Goal: Information Seeking & Learning: Learn about a topic

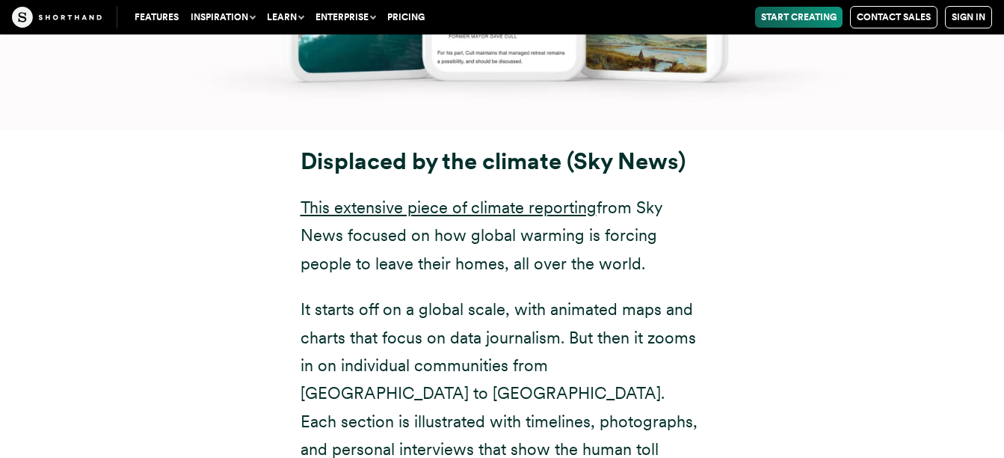
scroll to position [8375, 0]
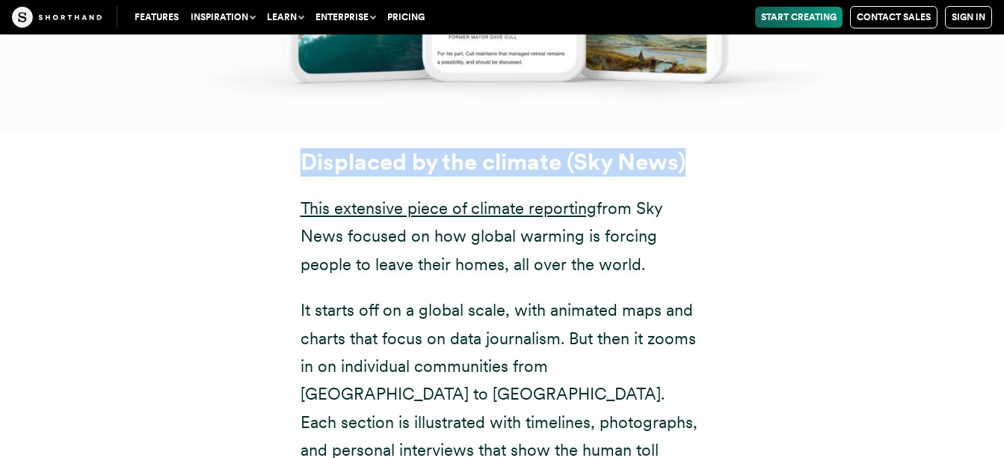
drag, startPoint x: 304, startPoint y: 84, endPoint x: 724, endPoint y: 84, distance: 420.2
click at [724, 149] on div "Displaced by the climate (Sky News) This extensive piece of climate reporting f…" at bounding box center [503, 371] width 464 height 445
copy strong "Displaced by the climate (Sky News)"
click at [724, 149] on div "Displaced by the climate (Sky News) This extensive piece of climate reporting f…" at bounding box center [503, 371] width 464 height 445
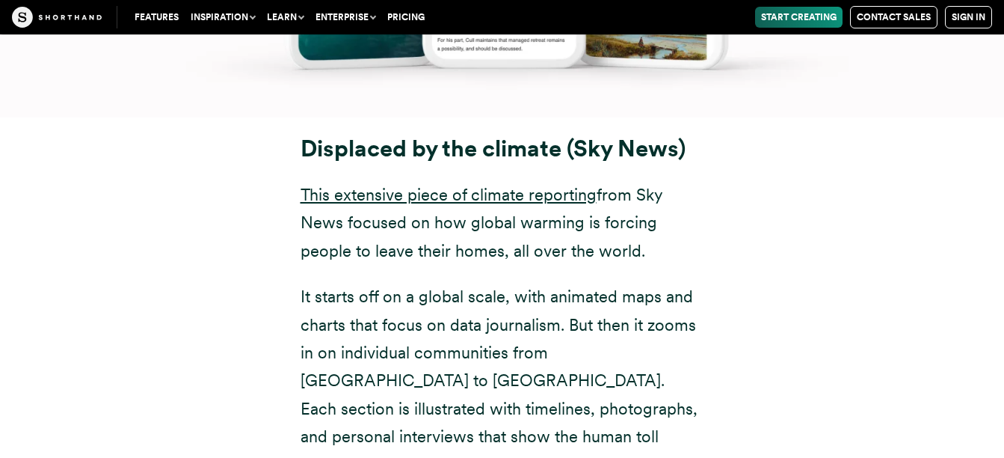
scroll to position [8388, 0]
click at [395, 185] on link "This extensive piece of climate reporting" at bounding box center [449, 194] width 296 height 19
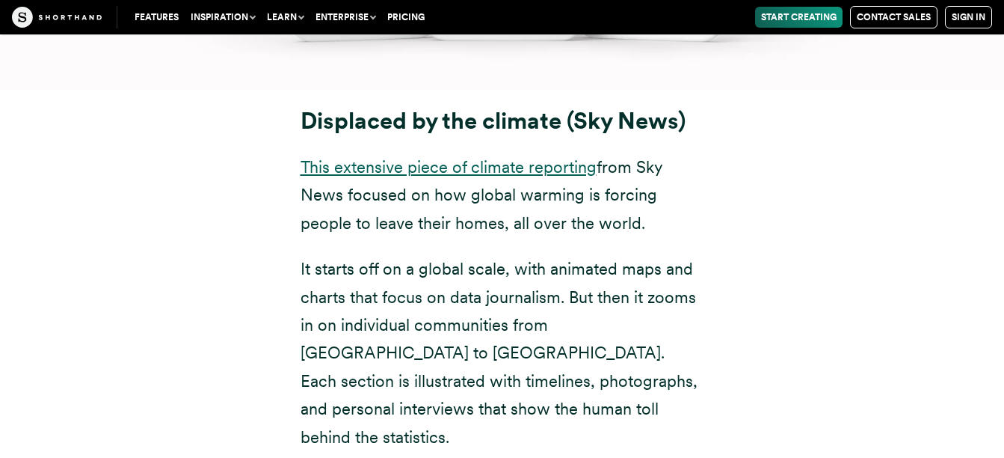
scroll to position [8417, 0]
